Goal: Navigation & Orientation: Find specific page/section

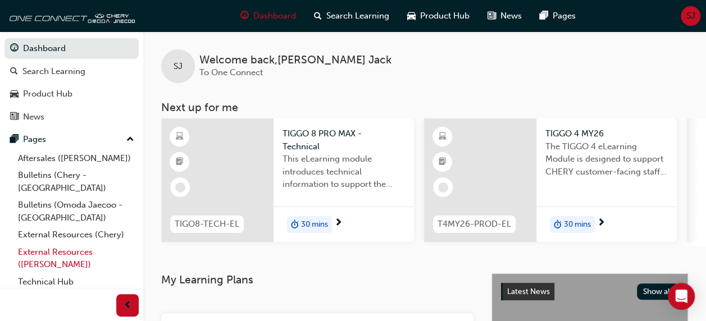
click at [63, 244] on link "External Resources ([PERSON_NAME])" at bounding box center [75, 259] width 125 height 30
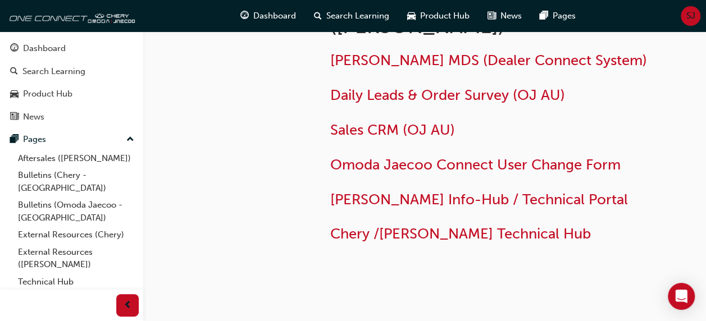
scroll to position [103, 0]
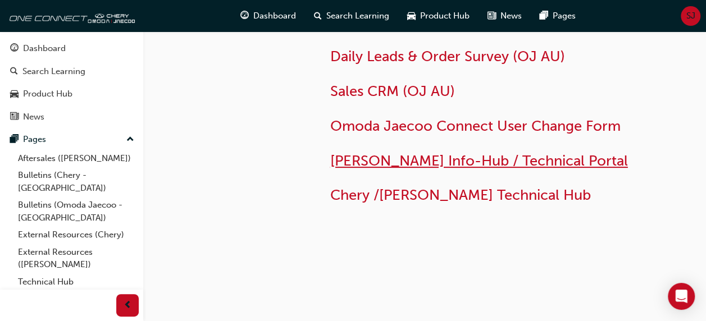
click at [447, 157] on span "[PERSON_NAME] Info-Hub / Technical Portal" at bounding box center [479, 160] width 298 height 17
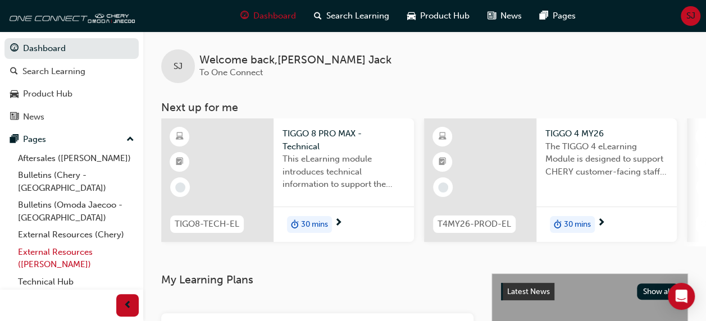
click at [52, 244] on link "External Resources ([PERSON_NAME])" at bounding box center [75, 259] width 125 height 30
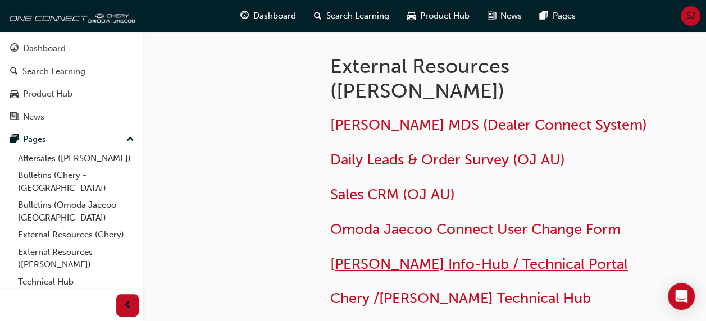
click at [393, 267] on span "[PERSON_NAME] Info-Hub / Technical Portal" at bounding box center [479, 264] width 298 height 17
